Goal: Information Seeking & Learning: Learn about a topic

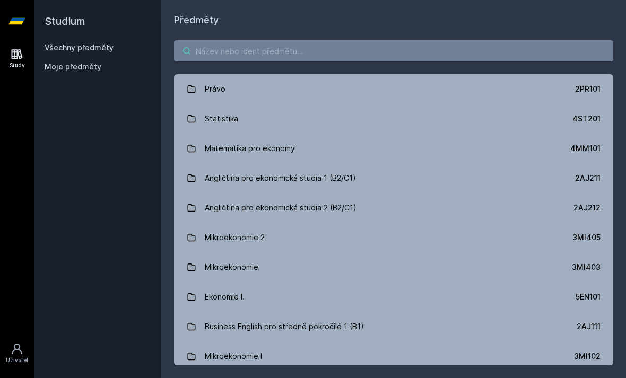
click at [371, 60] on input "search" at bounding box center [394, 50] width 440 height 21
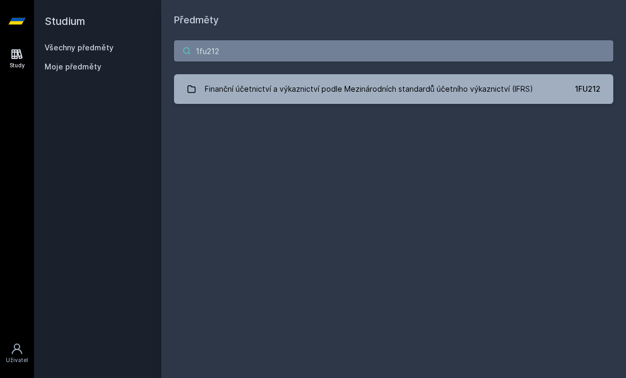
type input "1fu212"
click at [566, 89] on link "Finanční účetnictví a výkaznictví podle Mezinárodních standardů účetního výkazn…" at bounding box center [394, 89] width 440 height 30
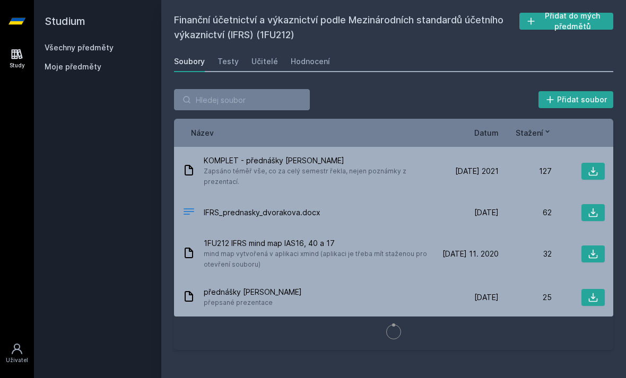
click at [261, 62] on div "Učitelé" at bounding box center [265, 61] width 27 height 11
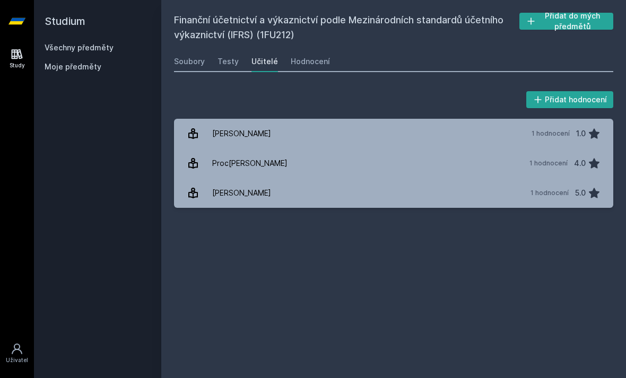
click at [537, 133] on div "1 hodnocení" at bounding box center [551, 134] width 38 height 8
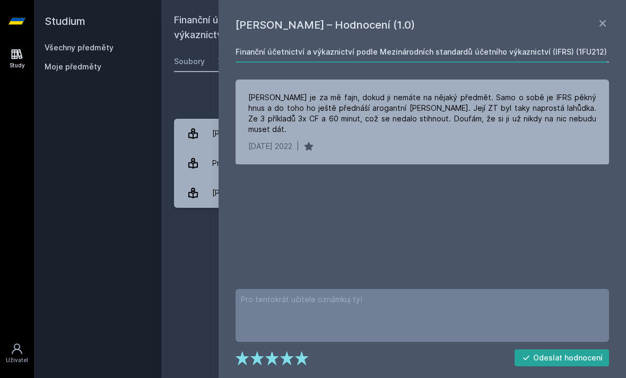
click at [606, 19] on icon at bounding box center [603, 23] width 13 height 13
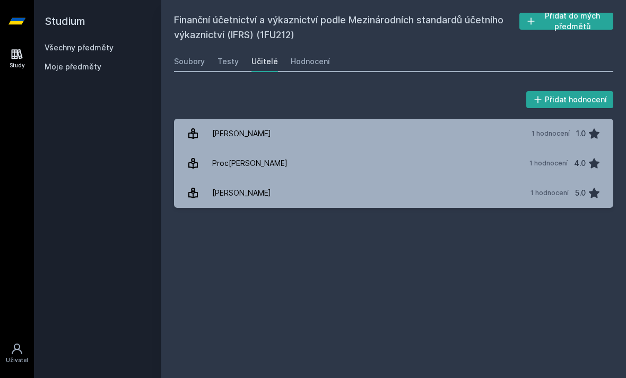
click at [537, 162] on div "1 hodnocení" at bounding box center [549, 163] width 38 height 8
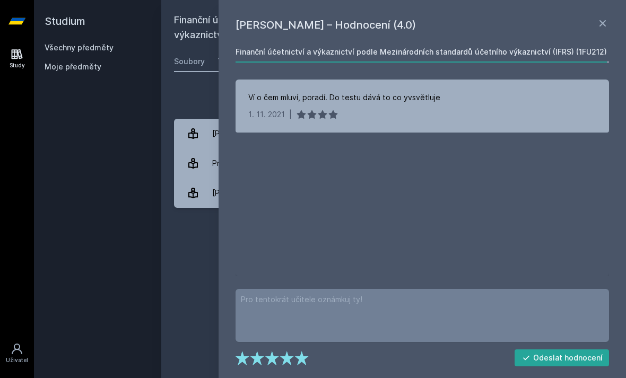
click at [600, 21] on icon at bounding box center [603, 23] width 6 height 6
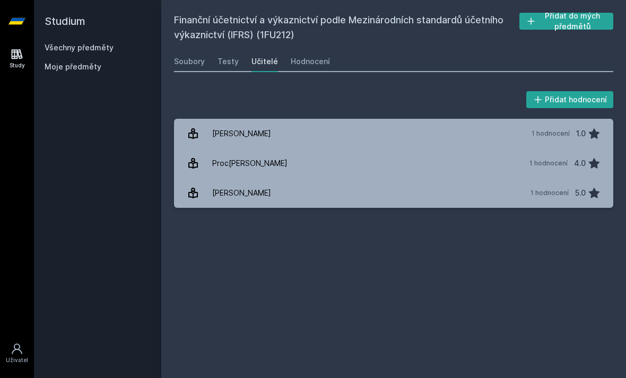
click at [353, 200] on link "[PERSON_NAME] 1 hodnocení 5.0" at bounding box center [394, 193] width 440 height 30
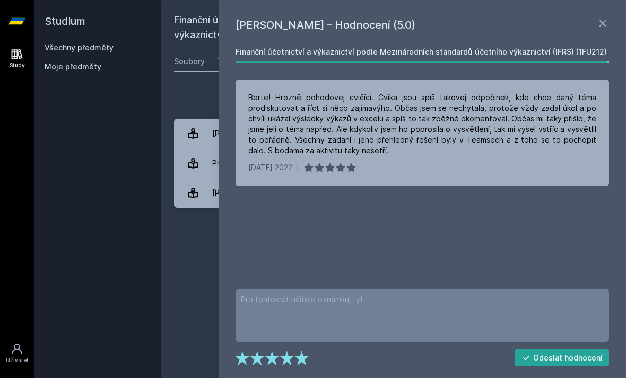
click at [613, 16] on div "[PERSON_NAME] – Hodnocení (5.0) Finanční účetnictví a výkaznictví podle Mezinár…" at bounding box center [423, 189] width 408 height 378
click at [605, 22] on icon at bounding box center [603, 23] width 6 height 6
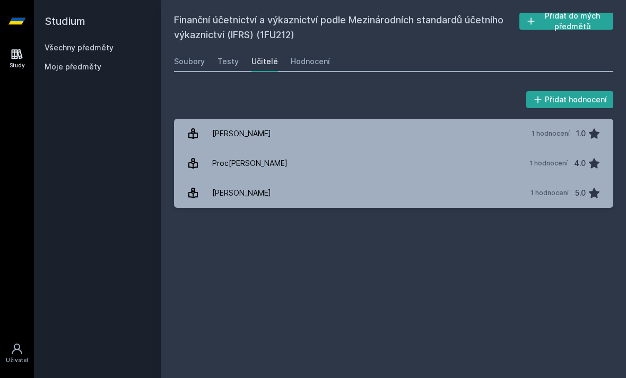
click at [229, 64] on div "Testy" at bounding box center [228, 61] width 21 height 11
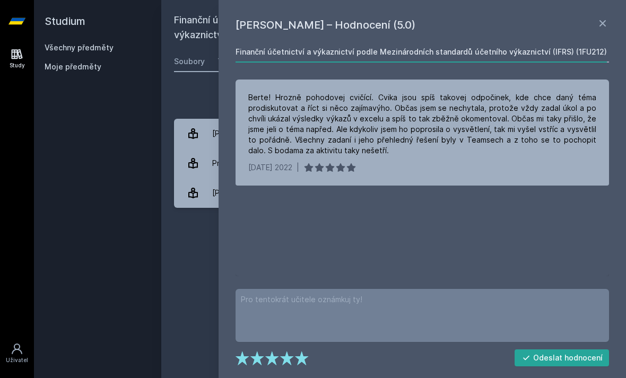
click at [600, 22] on icon at bounding box center [603, 23] width 13 height 13
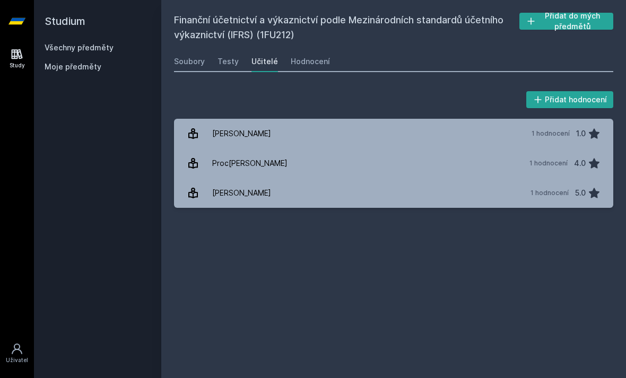
click at [93, 48] on link "Všechny předměty" at bounding box center [79, 47] width 69 height 9
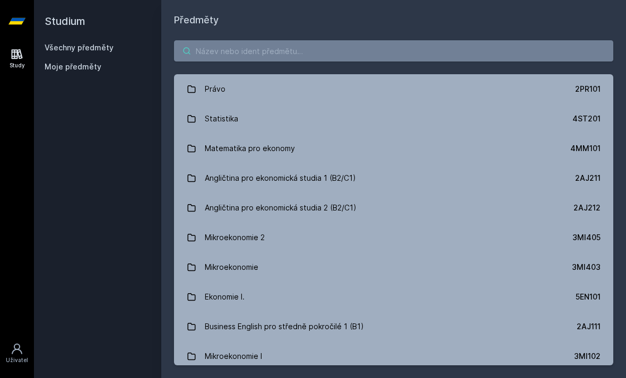
click at [230, 61] on input "search" at bounding box center [394, 50] width 440 height 21
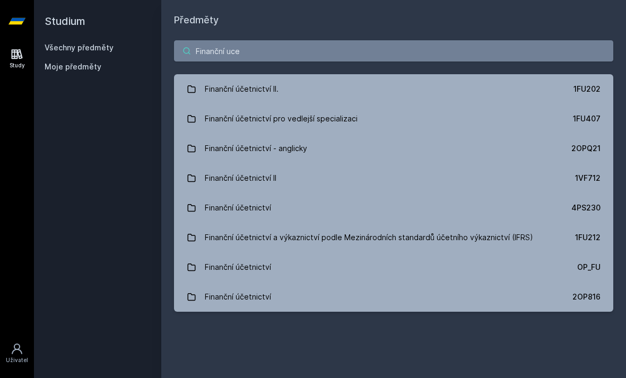
type input "Finanční ucet"
click at [343, 88] on link "Finanční účetnictví II. 1FU202" at bounding box center [394, 89] width 440 height 30
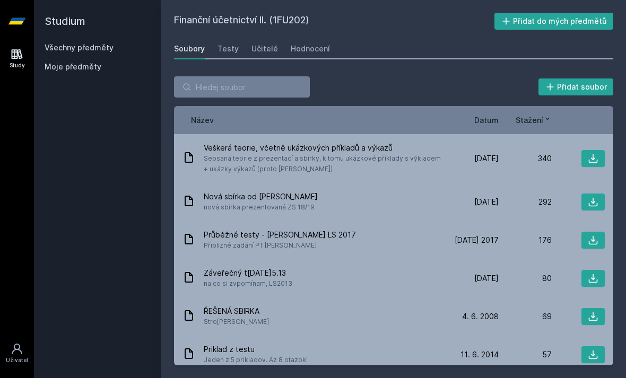
click at [263, 49] on div "Učitelé" at bounding box center [265, 49] width 27 height 11
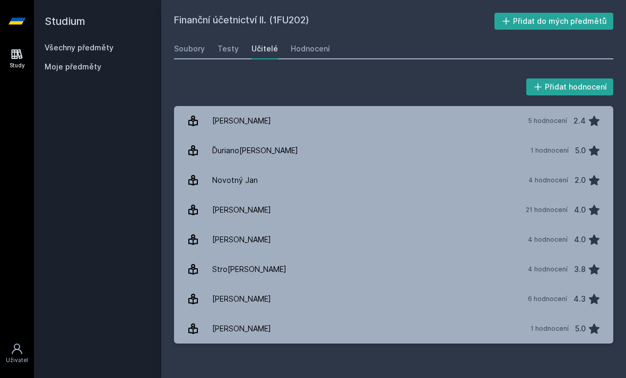
click at [361, 331] on link "[PERSON_NAME] 1 hodnocení 5.0" at bounding box center [394, 329] width 440 height 30
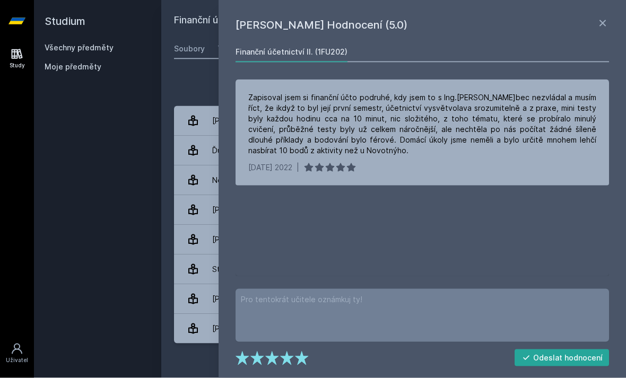
scroll to position [22, 0]
click at [608, 22] on icon at bounding box center [603, 23] width 13 height 13
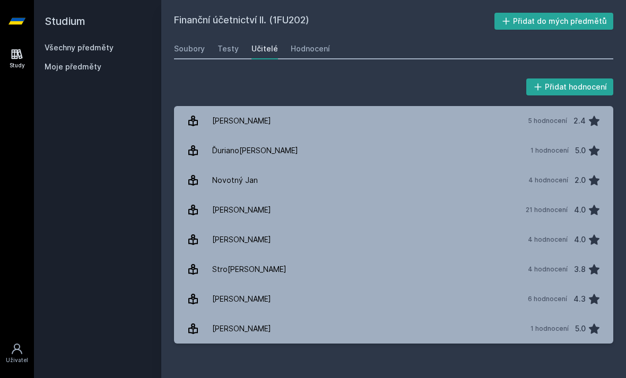
click at [403, 195] on link "[PERSON_NAME] 21 hodnocení 4.0" at bounding box center [394, 210] width 440 height 30
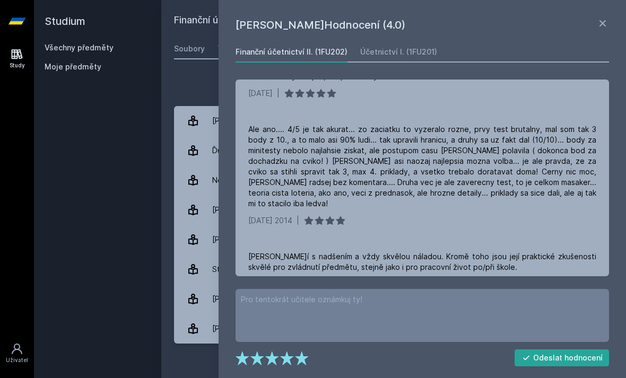
scroll to position [541, 0]
click at [600, 22] on icon at bounding box center [603, 23] width 13 height 13
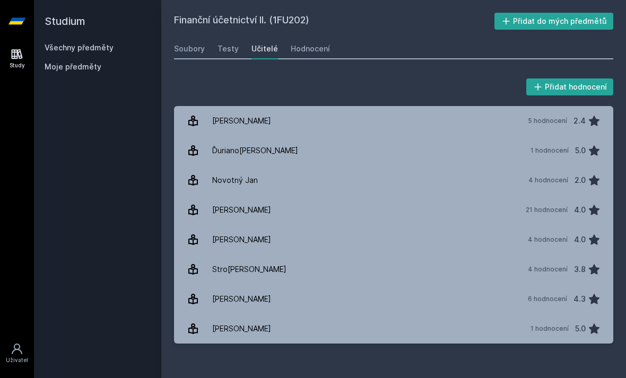
click at [479, 285] on link "[PERSON_NAME] 6 hodnocení 4.3" at bounding box center [394, 300] width 440 height 30
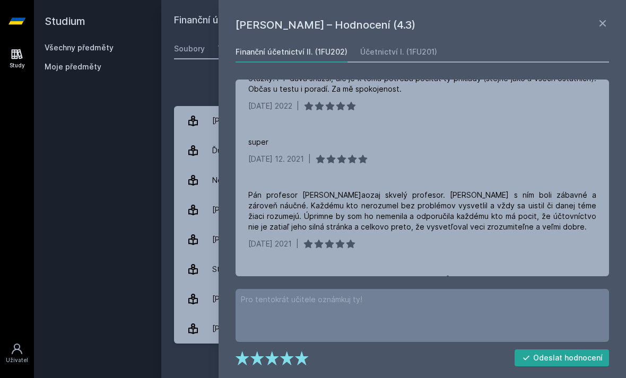
scroll to position [233, 0]
click at [606, 25] on icon at bounding box center [603, 23] width 13 height 13
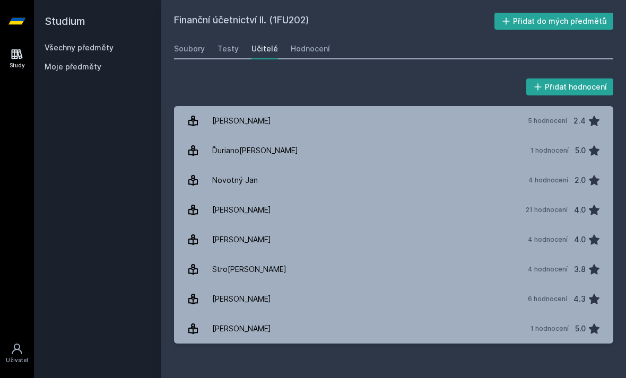
click at [94, 48] on link "Všechny předměty" at bounding box center [79, 47] width 69 height 9
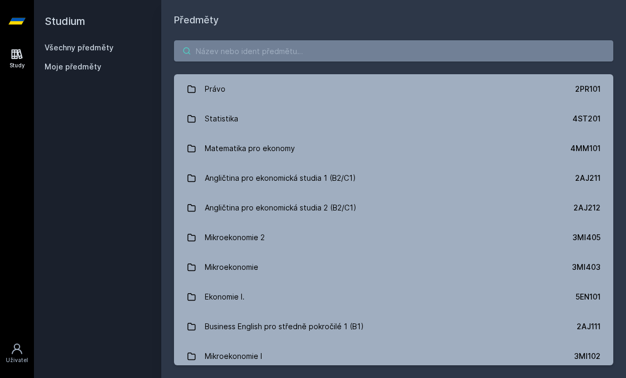
click at [301, 50] on input "search" at bounding box center [394, 50] width 440 height 21
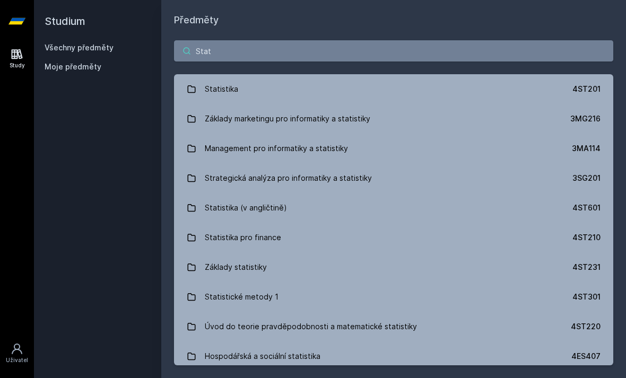
type input "Stati"
click at [303, 90] on link "Statistika 4ST201" at bounding box center [394, 89] width 440 height 30
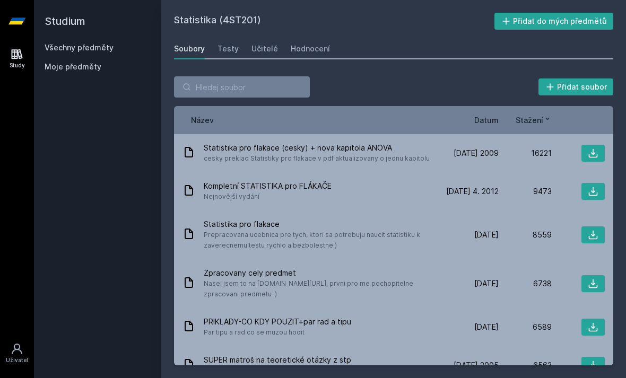
click at [225, 52] on div "Testy" at bounding box center [228, 49] width 21 height 11
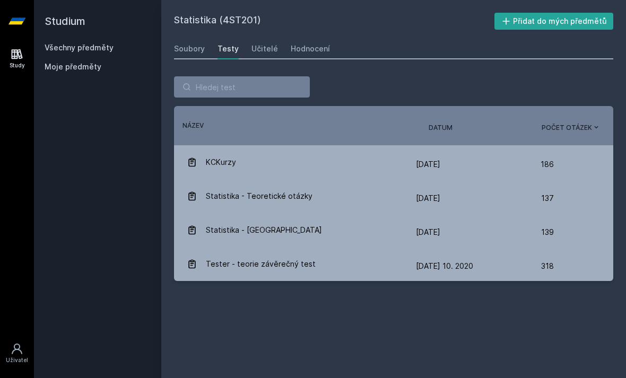
click at [272, 50] on div "Učitelé" at bounding box center [265, 49] width 27 height 11
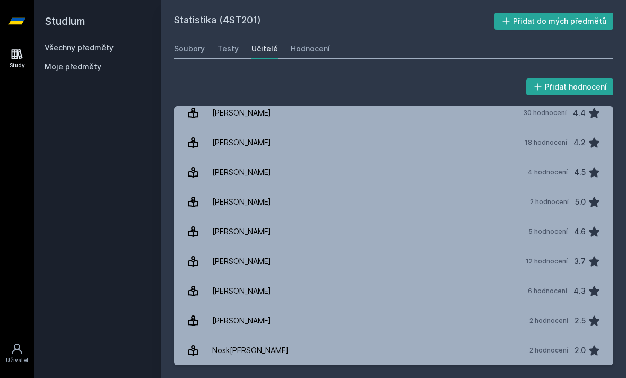
scroll to position [841, 0]
click at [503, 136] on link "Malá [PERSON_NAME] 18 hodnocení 4.2" at bounding box center [394, 142] width 440 height 30
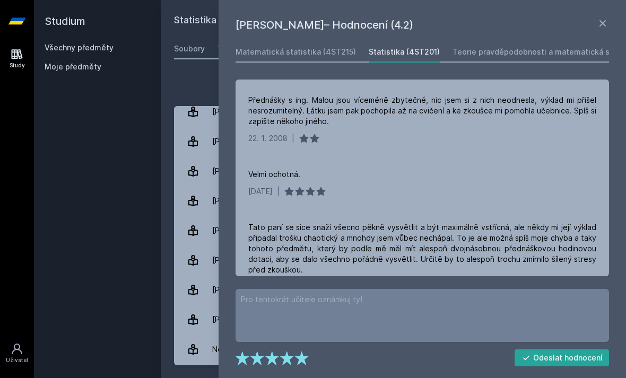
scroll to position [837, 0]
click at [602, 21] on icon at bounding box center [603, 23] width 13 height 13
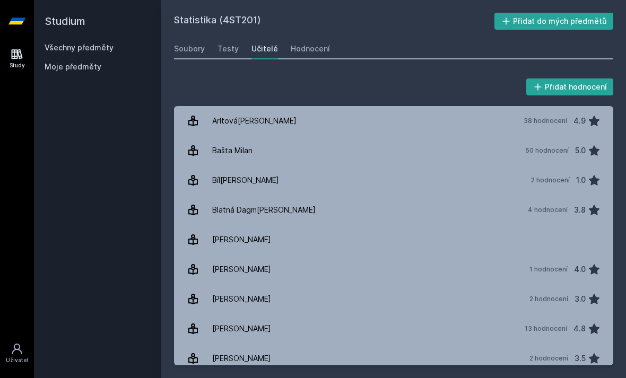
click at [515, 136] on link "Bašta Milan 50 hodnocení 5.0" at bounding box center [394, 151] width 440 height 30
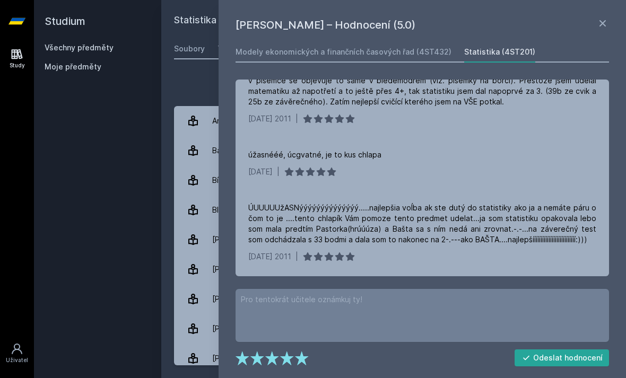
scroll to position [50, 0]
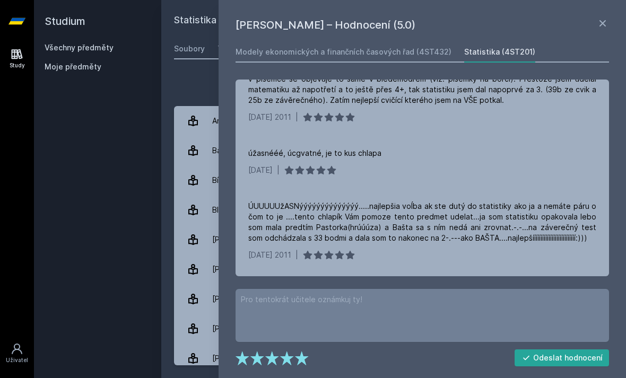
click at [599, 23] on icon at bounding box center [603, 23] width 13 height 13
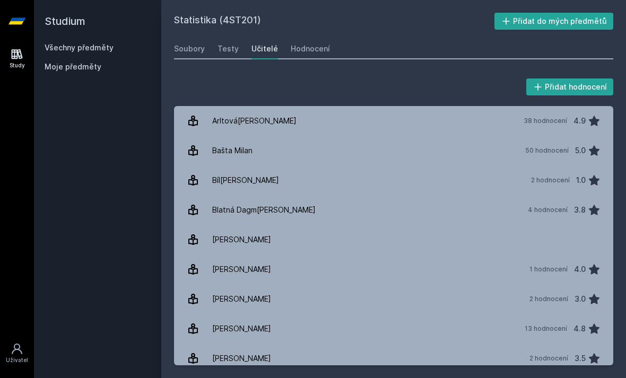
click at [105, 48] on link "Všechny předměty" at bounding box center [79, 47] width 69 height 9
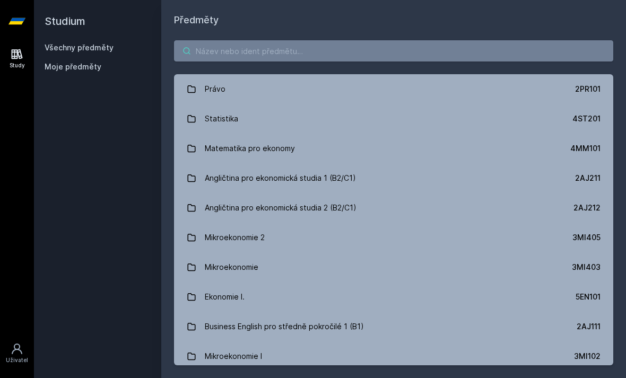
click at [276, 51] on input "search" at bounding box center [394, 50] width 440 height 21
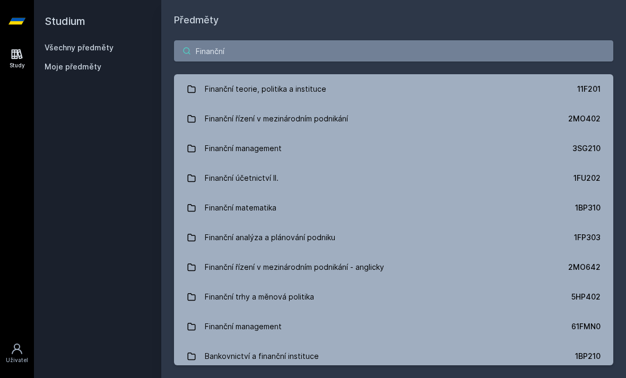
type input "Finanční u"
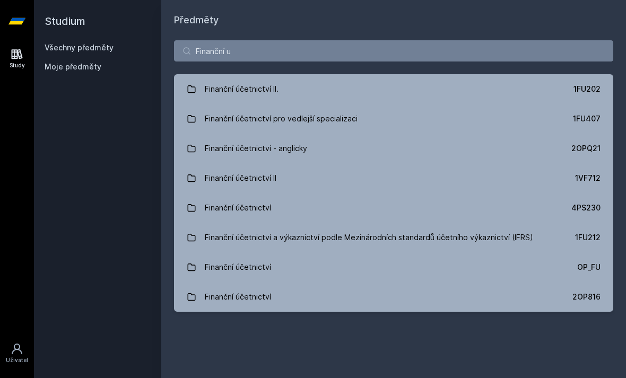
click at [392, 79] on link "Finanční účetnictví II. 1FU202" at bounding box center [394, 89] width 440 height 30
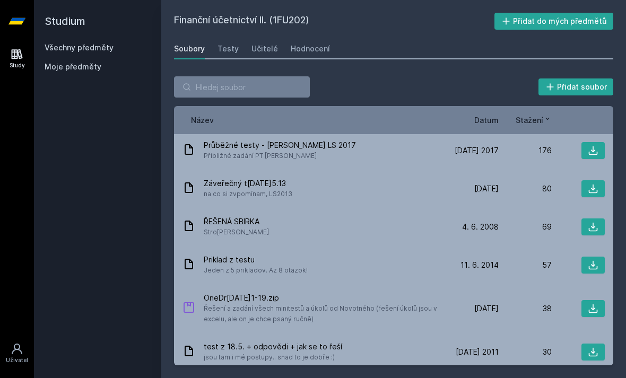
scroll to position [92, 0]
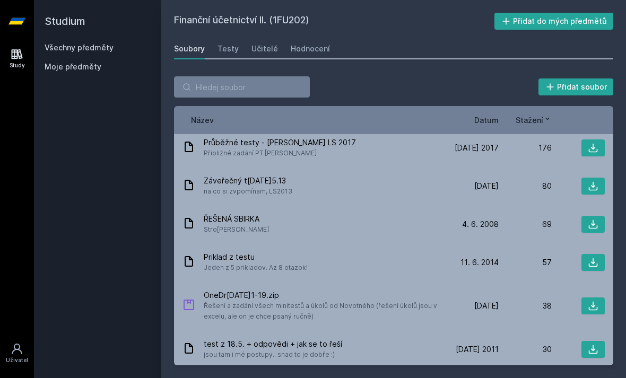
click at [233, 43] on link "Testy" at bounding box center [228, 48] width 21 height 21
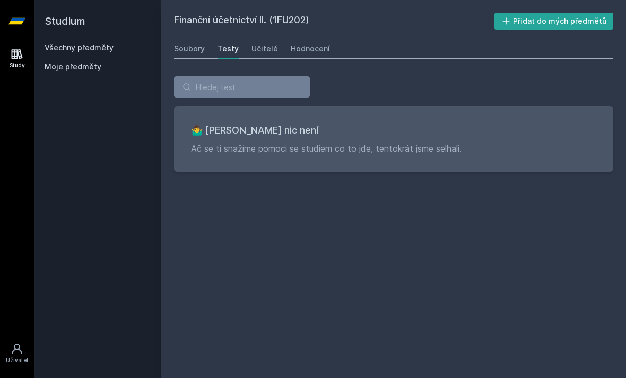
click at [262, 42] on link "Učitelé" at bounding box center [265, 48] width 27 height 21
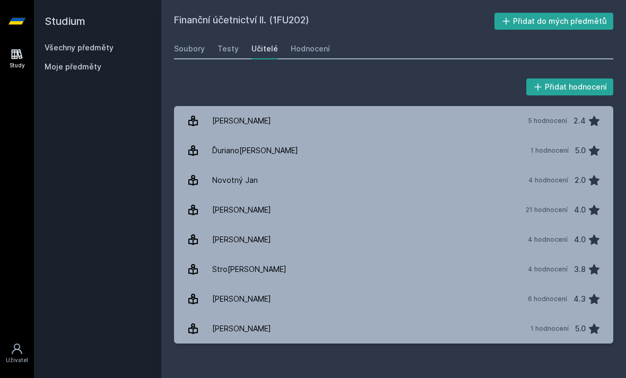
click at [497, 183] on link "Novo[DATE][PERSON_NAME] 4 hodnocení 2.0" at bounding box center [394, 181] width 440 height 30
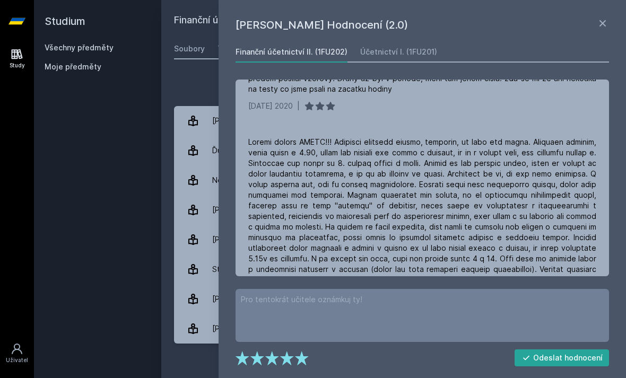
scroll to position [94, 0]
click at [603, 26] on icon at bounding box center [603, 23] width 13 height 13
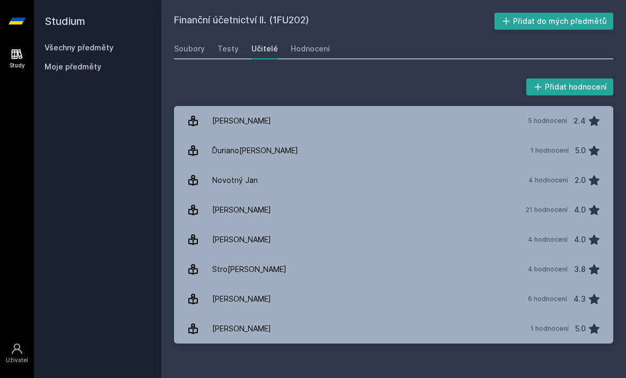
click at [101, 46] on link "Všechny předměty" at bounding box center [79, 47] width 69 height 9
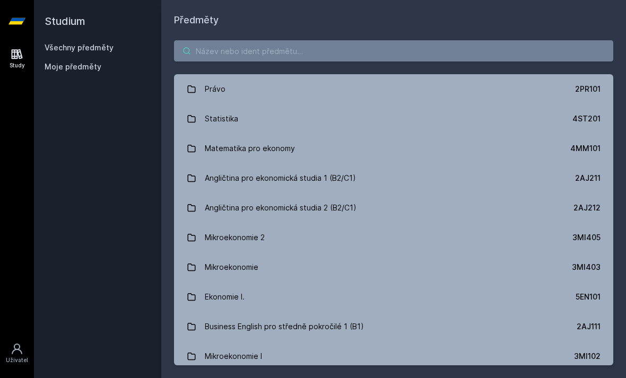
click at [296, 53] on input "search" at bounding box center [394, 50] width 440 height 21
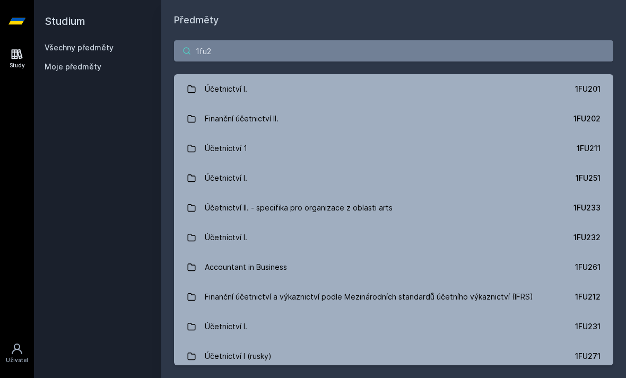
type input "1fu21"
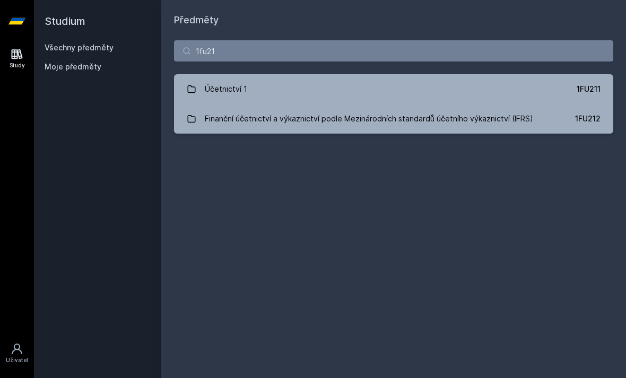
click at [290, 116] on div "Finanční účetnictví a výkaznictví podle Mezinárodních standardů účetního výkazn…" at bounding box center [369, 118] width 329 height 21
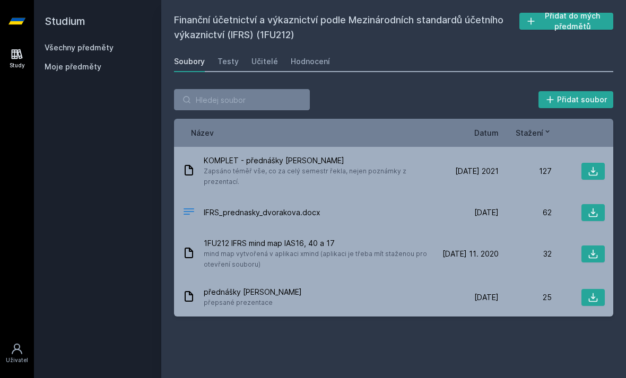
click at [264, 65] on div "Učitelé" at bounding box center [265, 61] width 27 height 11
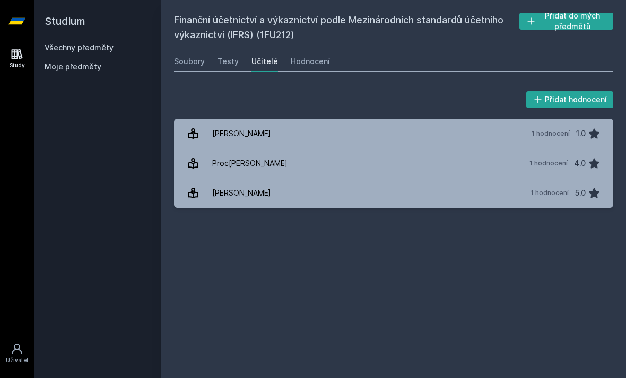
click at [371, 138] on link "[PERSON_NAME] 1 hodnocení 1.0" at bounding box center [394, 134] width 440 height 30
